Goal: Transaction & Acquisition: Purchase product/service

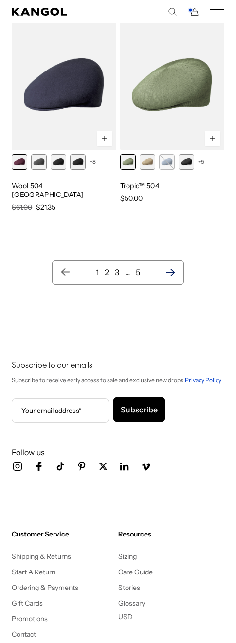
click at [174, 269] on icon "Next page" at bounding box center [170, 272] width 9 height 7
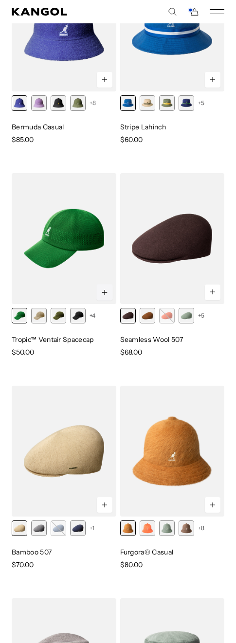
click at [102, 294] on icon at bounding box center [104, 293] width 7 height 8
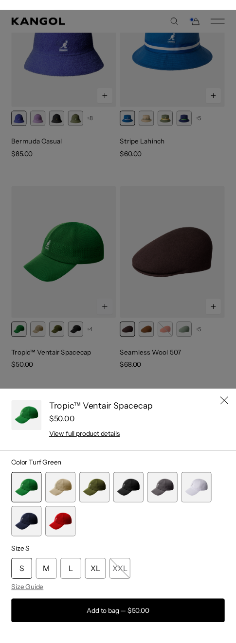
scroll to position [0, 201]
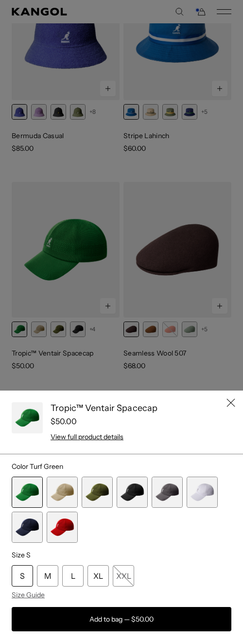
click at [119, 151] on div at bounding box center [121, 321] width 243 height 643
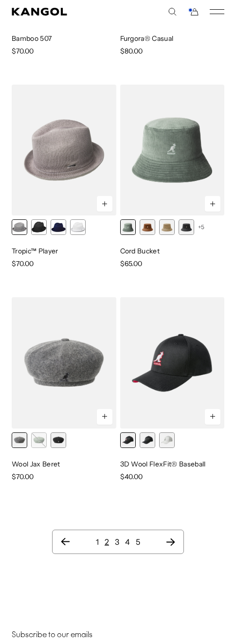
scroll to position [954, 0]
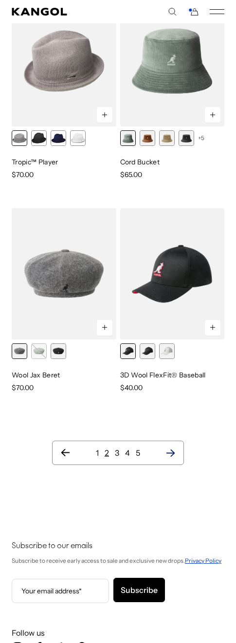
click at [173, 456] on icon "Next page" at bounding box center [170, 453] width 10 height 10
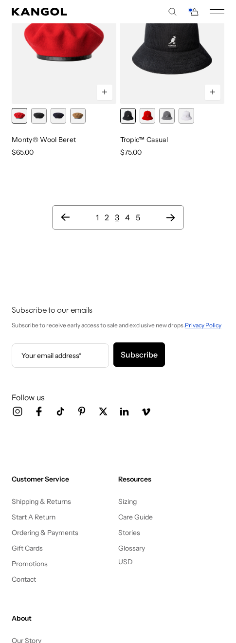
scroll to position [0, 201]
click at [95, 220] on ul "1 2 3 4 5" at bounding box center [117, 218] width 115 height 12
click at [96, 217] on link "1" at bounding box center [97, 218] width 3 height 10
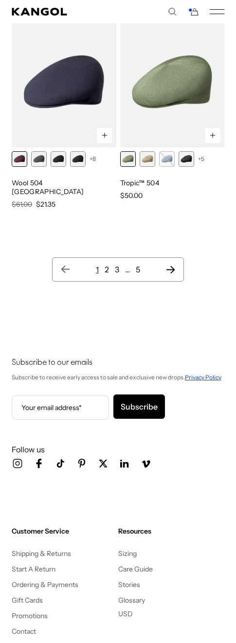
scroll to position [0, 201]
click at [141, 264] on ul "1 2 3 … 5" at bounding box center [117, 270] width 115 height 12
click at [138, 265] on link "5" at bounding box center [138, 270] width 4 height 10
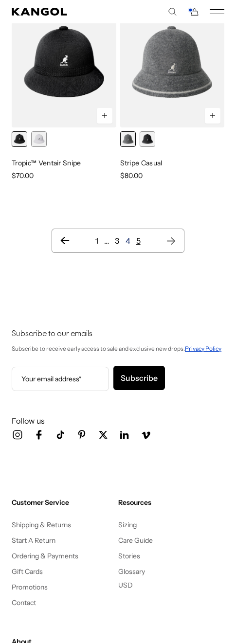
click at [126, 240] on link "4" at bounding box center [128, 241] width 5 height 10
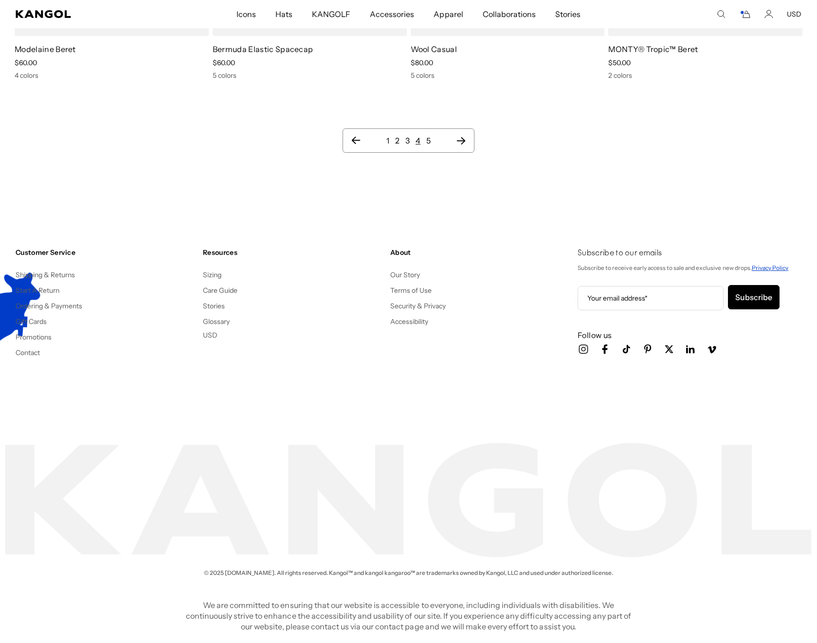
scroll to position [0, 201]
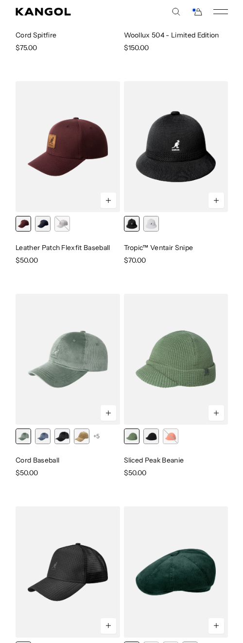
scroll to position [0, 201]
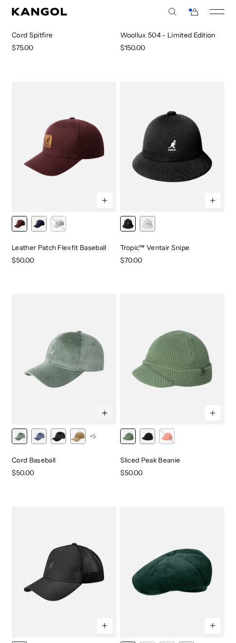
click at [105, 415] on icon at bounding box center [105, 413] width 0 height 5
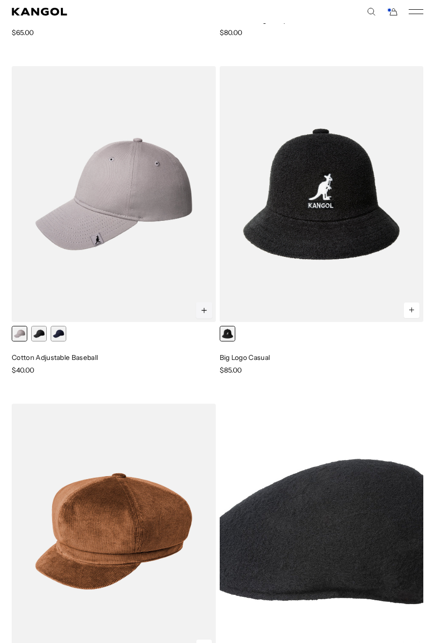
click at [200, 304] on button at bounding box center [204, 310] width 17 height 17
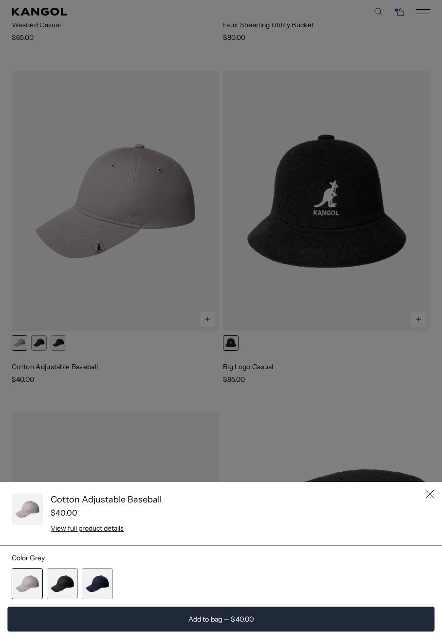
scroll to position [0, 201]
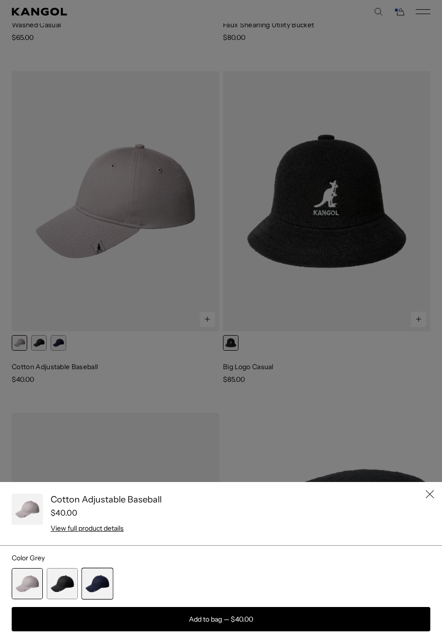
click at [108, 589] on div "Quick View" at bounding box center [97, 583] width 31 height 31
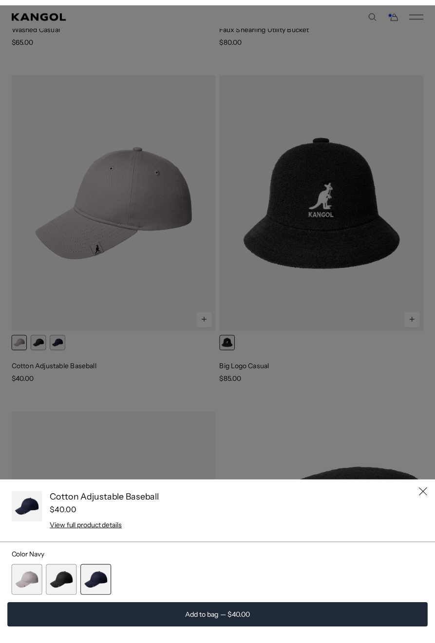
scroll to position [0, 0]
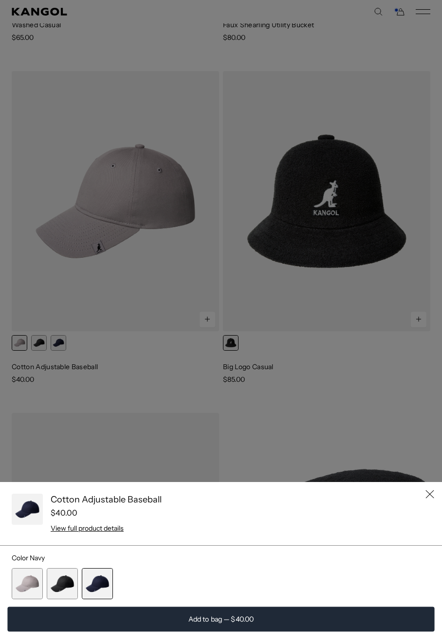
click at [148, 620] on button "Add to bag — $40.00" at bounding box center [220, 619] width 427 height 25
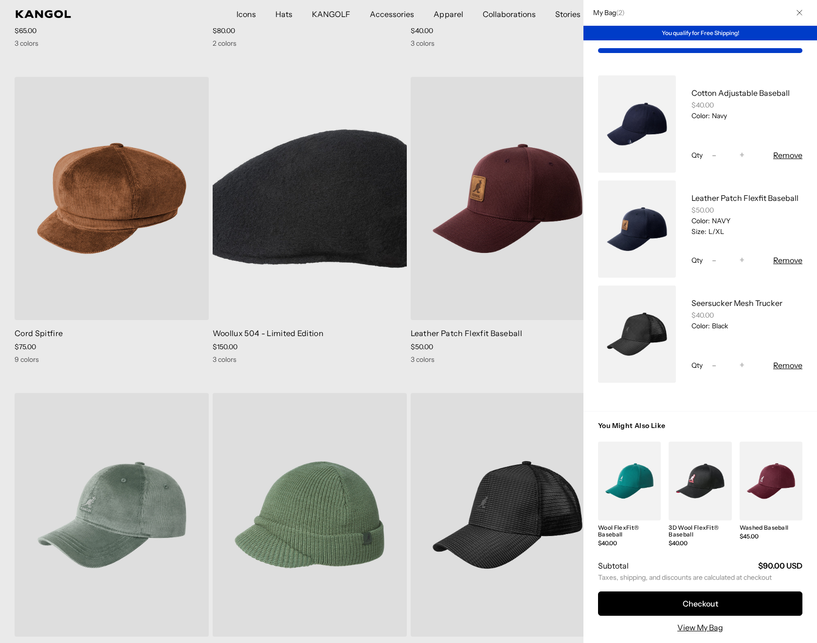
scroll to position [0, 201]
